Goal: Obtain resource: Obtain resource

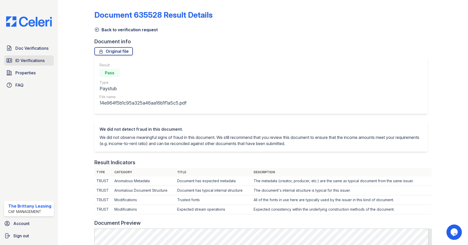
click at [21, 55] on link "ID Verifications" at bounding box center [29, 60] width 50 height 10
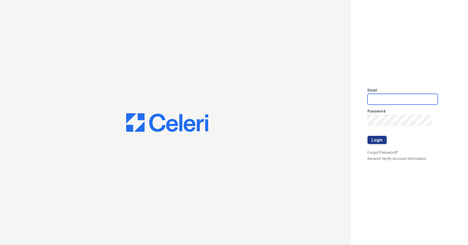
type input "brittany.pm@cafmanagement.com"
click at [384, 140] on button "Login" at bounding box center [377, 140] width 19 height 8
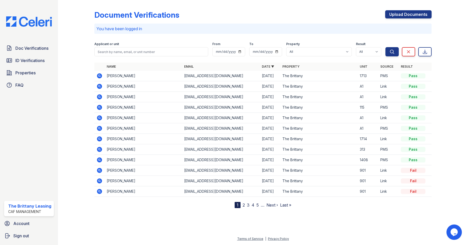
click at [99, 139] on icon at bounding box center [98, 138] width 1 height 1
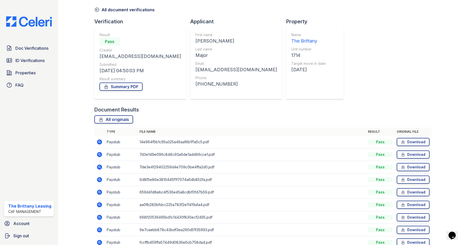
scroll to position [46, 0]
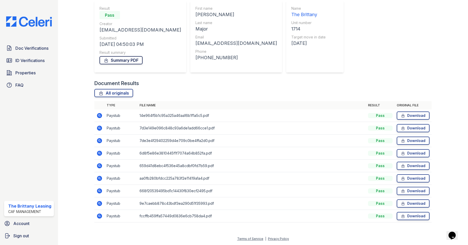
click at [127, 62] on link "Summary PDF" at bounding box center [121, 60] width 43 height 8
click at [99, 218] on icon at bounding box center [99, 216] width 5 height 5
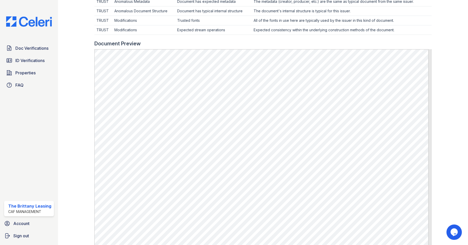
scroll to position [154, 0]
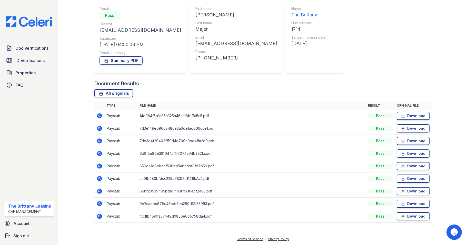
scroll to position [46, 0]
click at [98, 204] on icon at bounding box center [99, 204] width 6 height 6
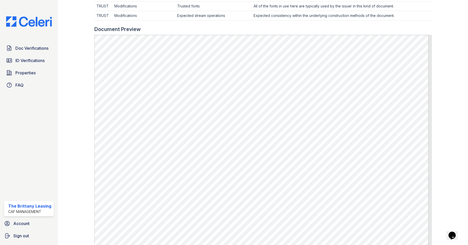
scroll to position [205, 0]
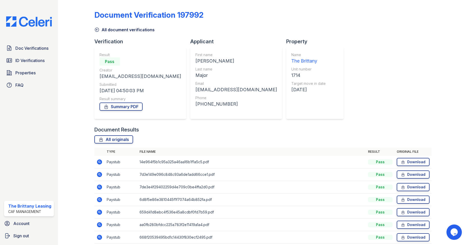
click at [98, 162] on icon at bounding box center [98, 161] width 1 height 1
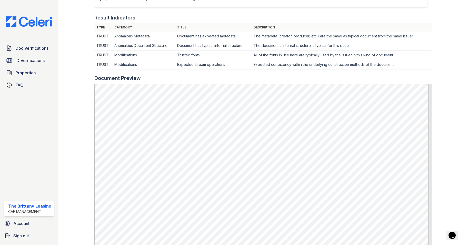
scroll to position [154, 0]
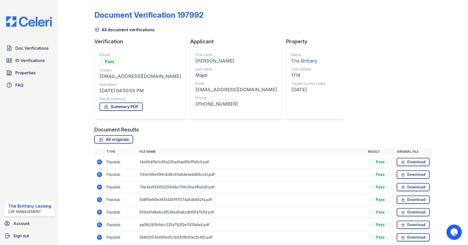
click at [101, 175] on icon at bounding box center [99, 174] width 5 height 5
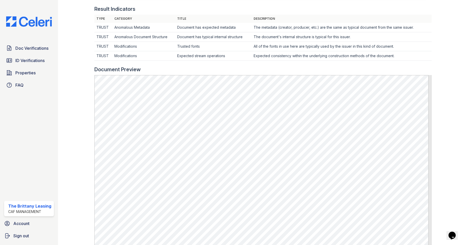
scroll to position [154, 0]
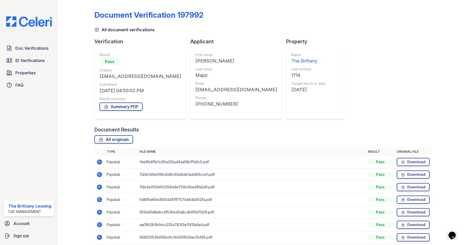
click at [99, 188] on icon at bounding box center [99, 187] width 5 height 5
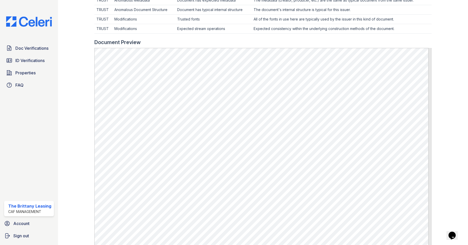
scroll to position [205, 0]
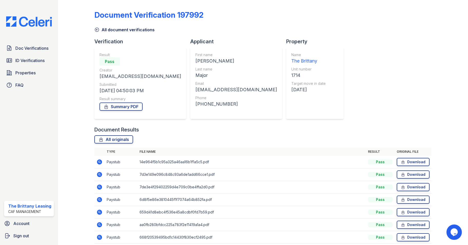
click at [99, 161] on icon at bounding box center [99, 162] width 6 height 6
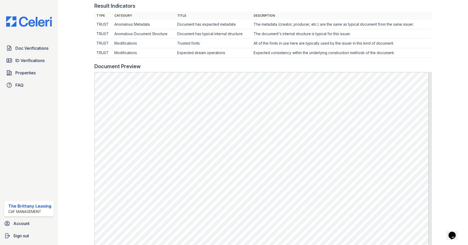
scroll to position [180, 0]
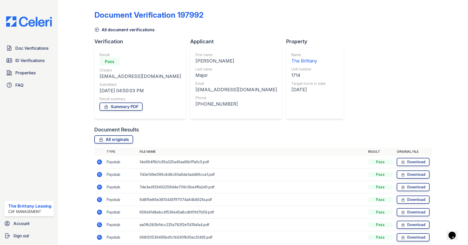
click at [100, 185] on icon at bounding box center [99, 187] width 5 height 5
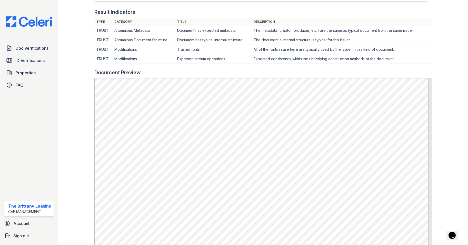
scroll to position [154, 0]
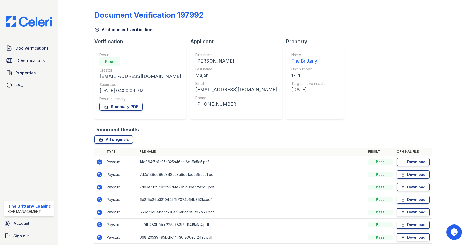
click at [100, 202] on icon at bounding box center [99, 199] width 5 height 5
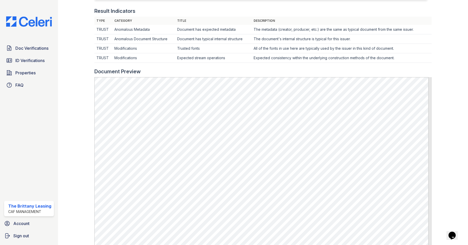
scroll to position [154, 0]
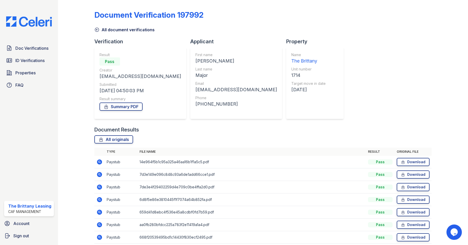
click at [99, 214] on icon at bounding box center [99, 212] width 5 height 5
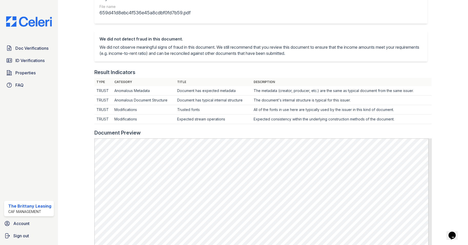
scroll to position [103, 0]
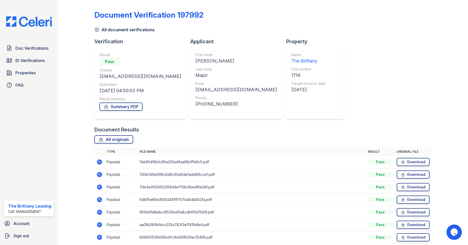
click at [100, 163] on icon at bounding box center [99, 162] width 6 height 6
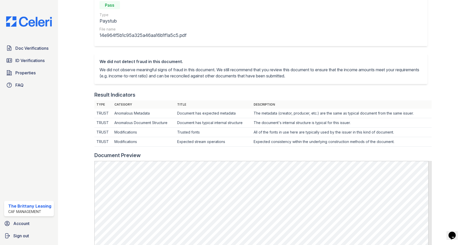
scroll to position [77, 0]
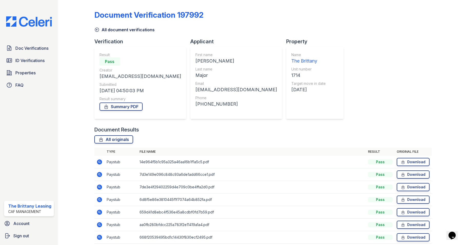
click at [100, 174] on icon at bounding box center [98, 174] width 1 height 1
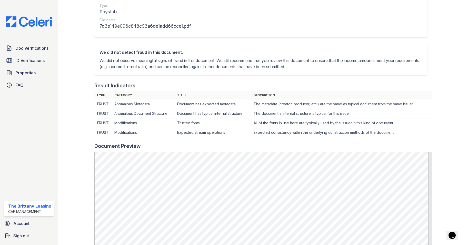
scroll to position [128, 0]
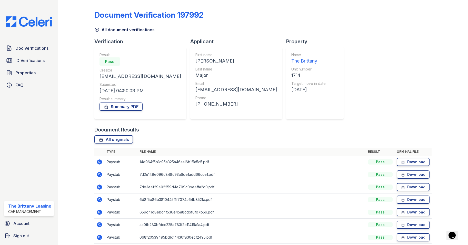
click at [101, 185] on icon at bounding box center [99, 187] width 6 height 6
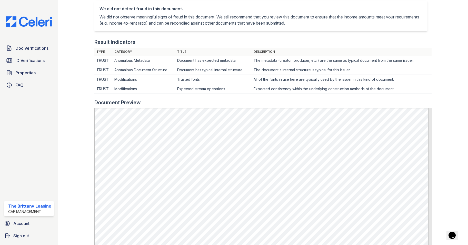
scroll to position [128, 0]
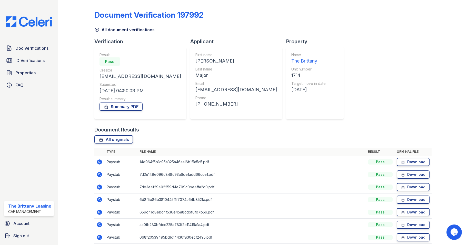
click at [101, 200] on icon at bounding box center [99, 199] width 5 height 5
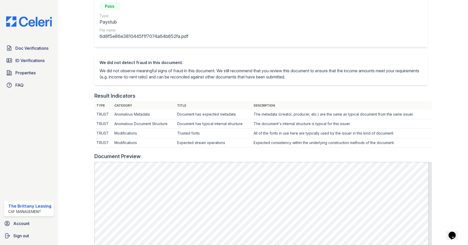
scroll to position [103, 0]
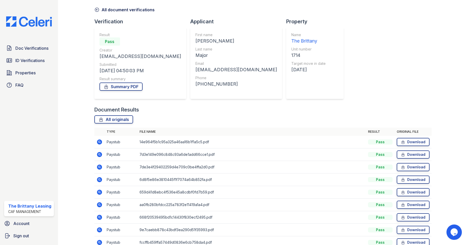
scroll to position [26, 0]
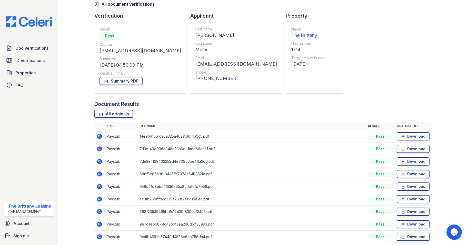
click at [99, 199] on icon at bounding box center [98, 198] width 1 height 1
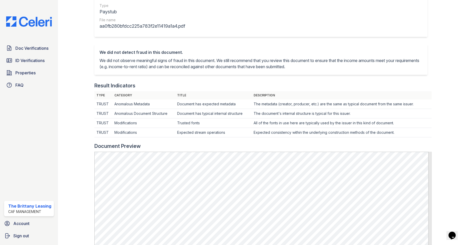
scroll to position [128, 0]
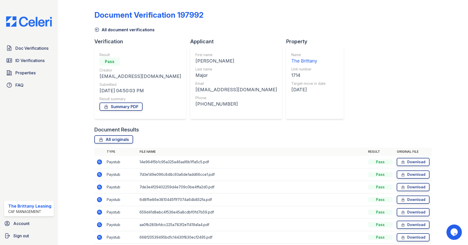
click at [100, 238] on icon at bounding box center [99, 237] width 6 height 6
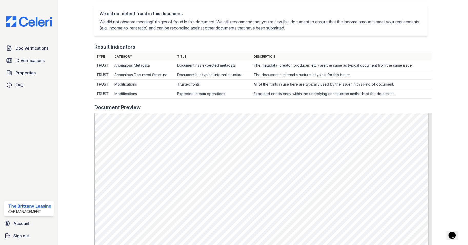
scroll to position [128, 0]
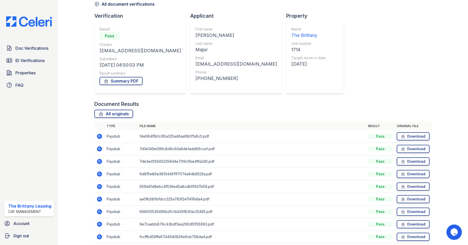
scroll to position [46, 0]
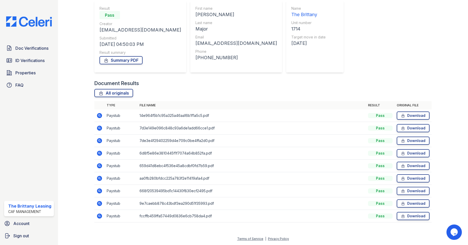
click at [100, 204] on icon at bounding box center [99, 204] width 6 height 6
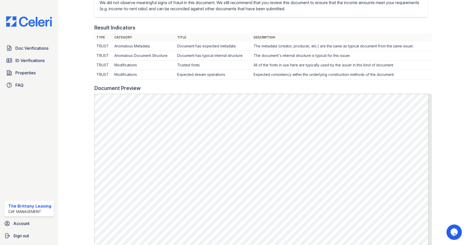
scroll to position [154, 0]
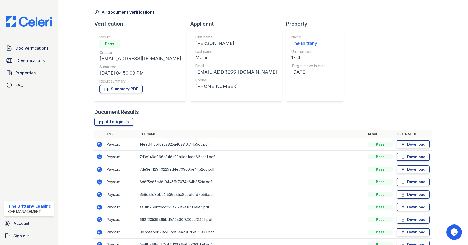
scroll to position [46, 0]
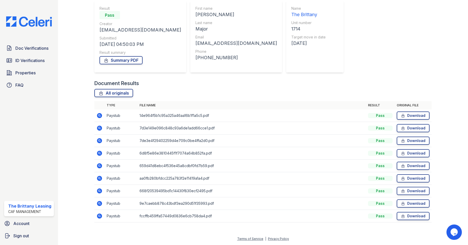
click at [97, 215] on icon at bounding box center [99, 216] width 6 height 6
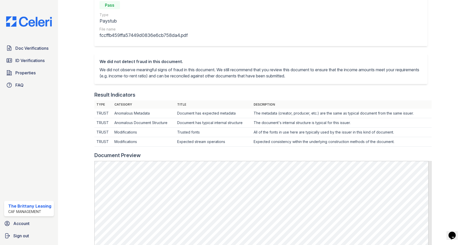
scroll to position [103, 0]
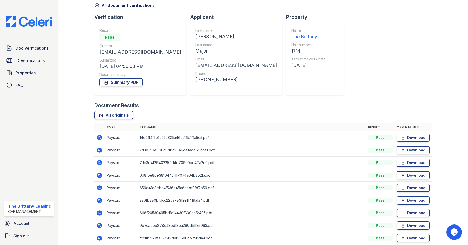
scroll to position [46, 0]
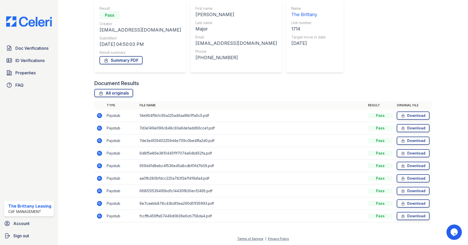
click at [99, 206] on icon at bounding box center [99, 203] width 5 height 5
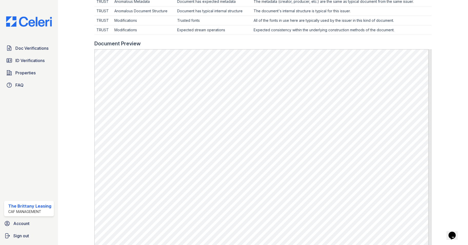
scroll to position [246, 0]
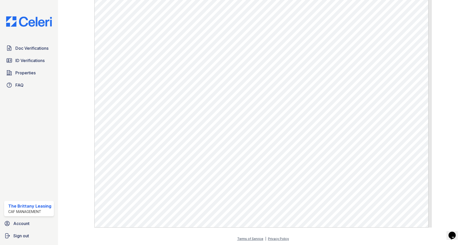
drag, startPoint x: 33, startPoint y: 51, endPoint x: 32, endPoint y: 54, distance: 3.1
click at [33, 51] on span "Doc Verifications" at bounding box center [31, 48] width 33 height 6
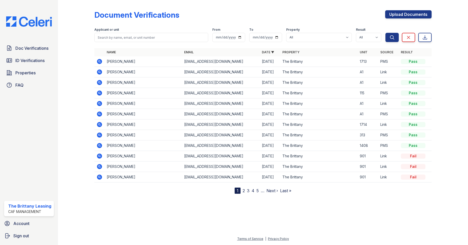
click at [91, 49] on div at bounding box center [80, 98] width 28 height 192
click at [90, 67] on div at bounding box center [80, 98] width 28 height 192
click at [119, 28] on label "Applicant or unit" at bounding box center [106, 30] width 25 height 4
click at [123, 38] on input "search" at bounding box center [151, 37] width 114 height 9
type input "randy"
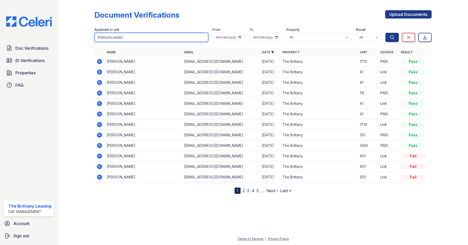
click at [386, 33] on button "Search" at bounding box center [392, 37] width 13 height 9
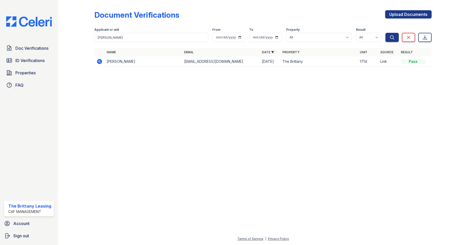
click at [98, 62] on icon at bounding box center [99, 61] width 6 height 6
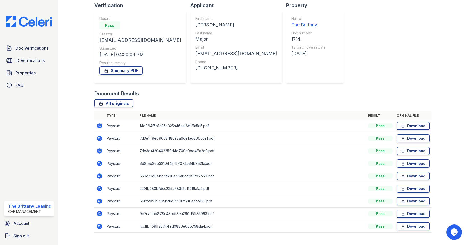
scroll to position [46, 0]
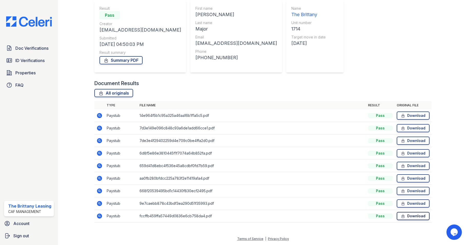
click at [415, 216] on link "Download" at bounding box center [413, 216] width 33 height 8
click at [412, 205] on link "Download" at bounding box center [413, 204] width 33 height 8
click at [412, 191] on link "Download" at bounding box center [413, 191] width 33 height 8
click at [412, 176] on link "Download" at bounding box center [413, 178] width 33 height 8
click at [412, 164] on link "Download" at bounding box center [413, 166] width 33 height 8
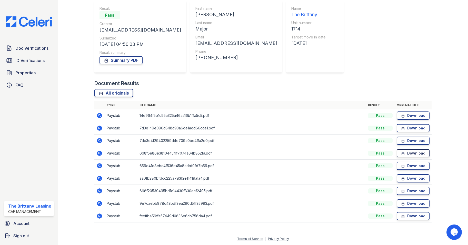
click at [411, 153] on link "Download" at bounding box center [413, 153] width 33 height 8
click at [411, 141] on link "Download" at bounding box center [413, 141] width 33 height 8
click at [415, 125] on link "Download" at bounding box center [413, 128] width 33 height 8
click at [416, 118] on link "Download" at bounding box center [413, 116] width 33 height 8
click at [401, 114] on icon at bounding box center [403, 115] width 4 height 5
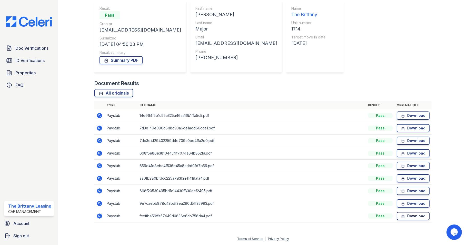
click at [403, 217] on link "Download" at bounding box center [413, 216] width 33 height 8
click at [35, 48] on span "Doc Verifications" at bounding box center [31, 48] width 33 height 6
click at [32, 60] on span "ID Verifications" at bounding box center [29, 60] width 29 height 6
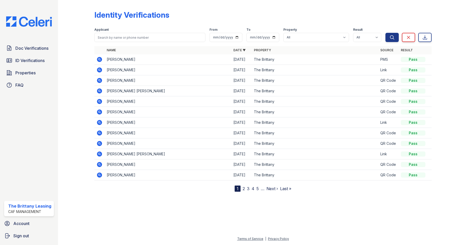
click at [99, 123] on icon at bounding box center [98, 122] width 1 height 1
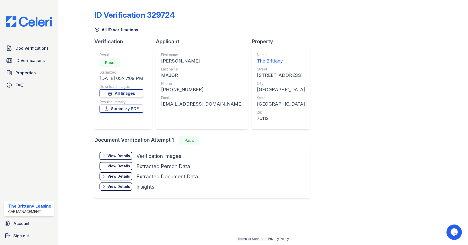
click at [111, 155] on div "View Details" at bounding box center [118, 155] width 23 height 5
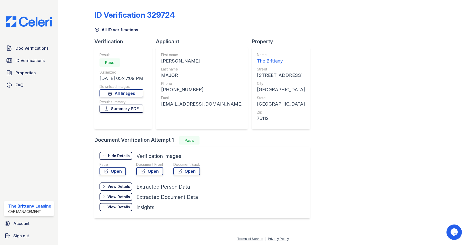
click at [130, 111] on link "Summary PDF" at bounding box center [122, 109] width 44 height 8
